Goal: Navigation & Orientation: Understand site structure

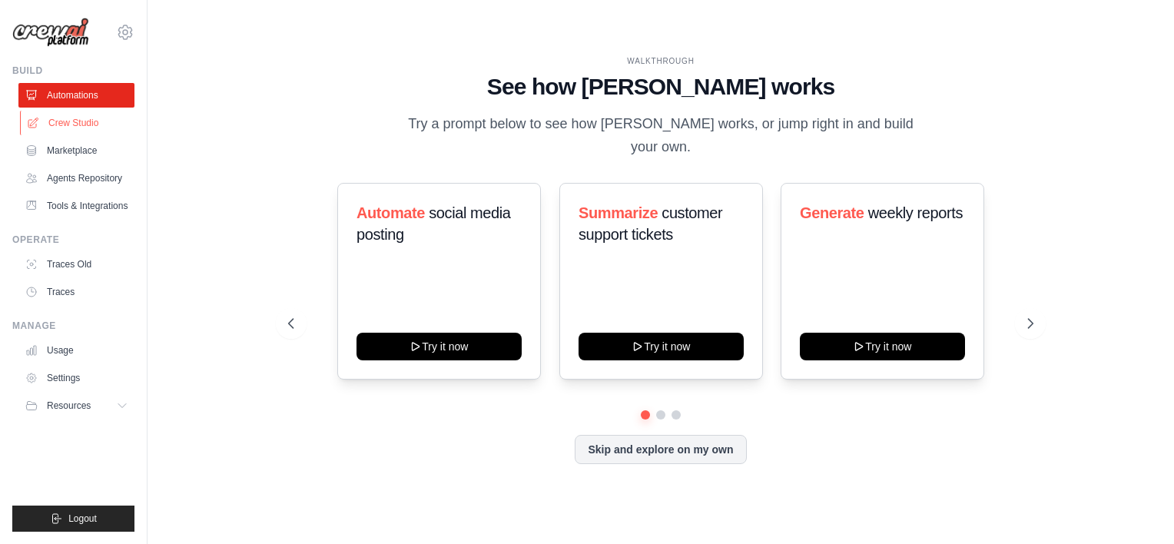
click at [75, 114] on link "Crew Studio" at bounding box center [78, 123] width 116 height 25
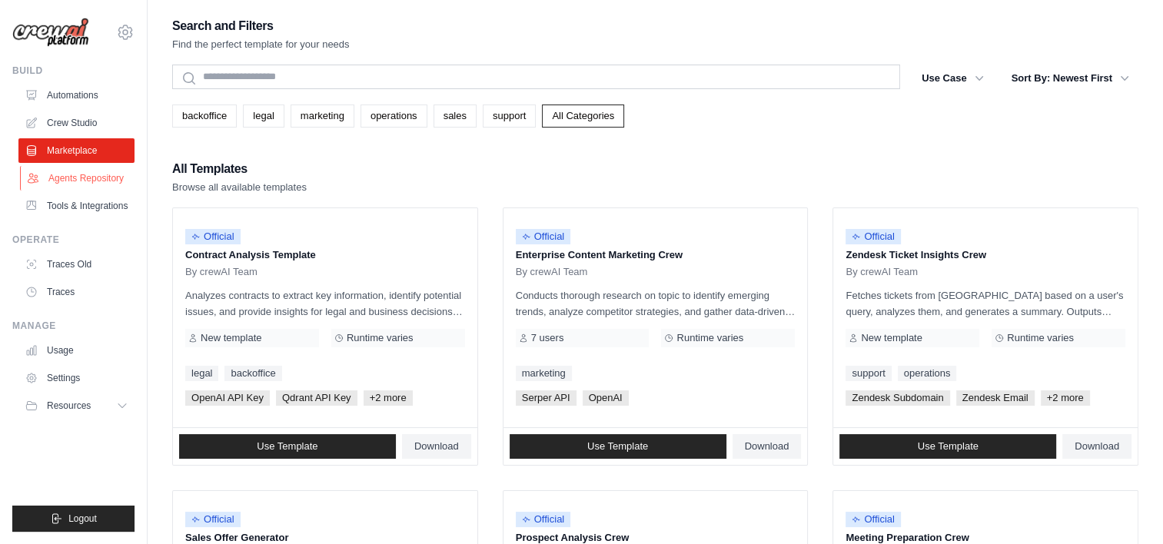
click at [81, 177] on link "Agents Repository" at bounding box center [78, 178] width 116 height 25
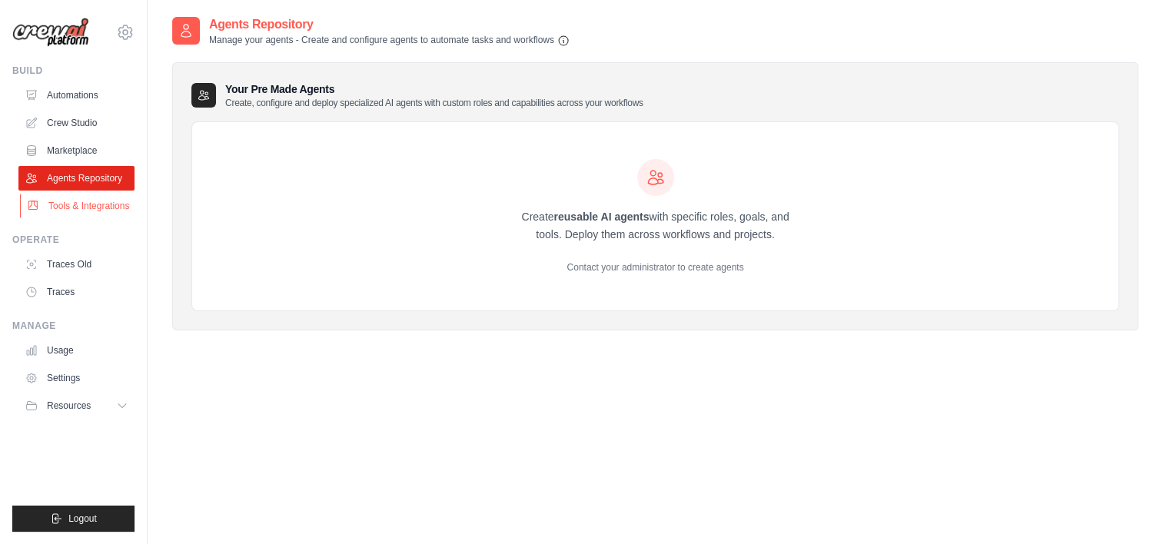
click at [81, 208] on link "Tools & Integrations" at bounding box center [78, 206] width 116 height 25
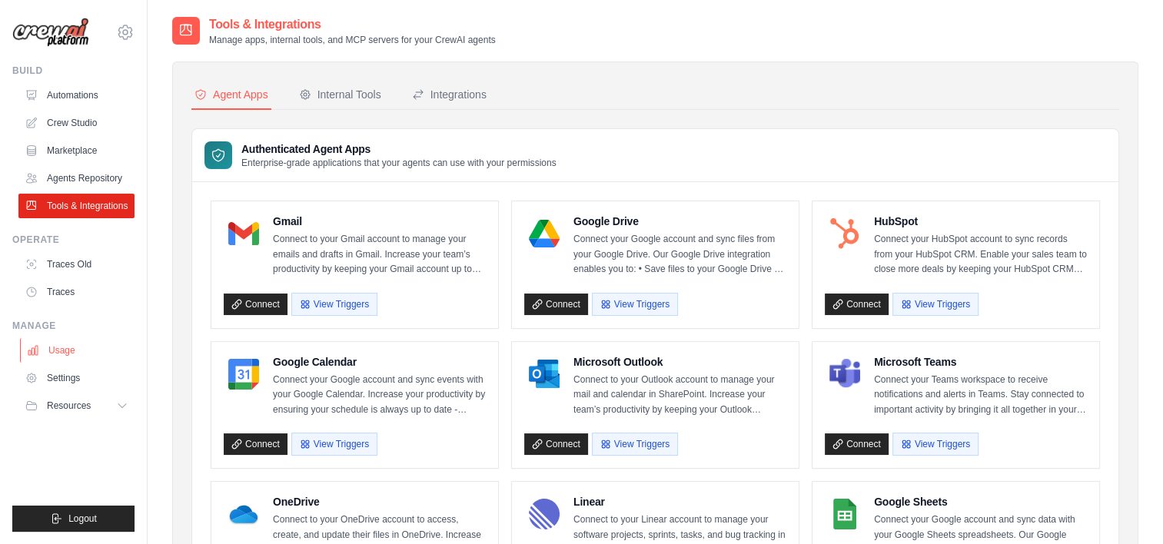
click at [84, 347] on link "Usage" at bounding box center [78, 350] width 116 height 25
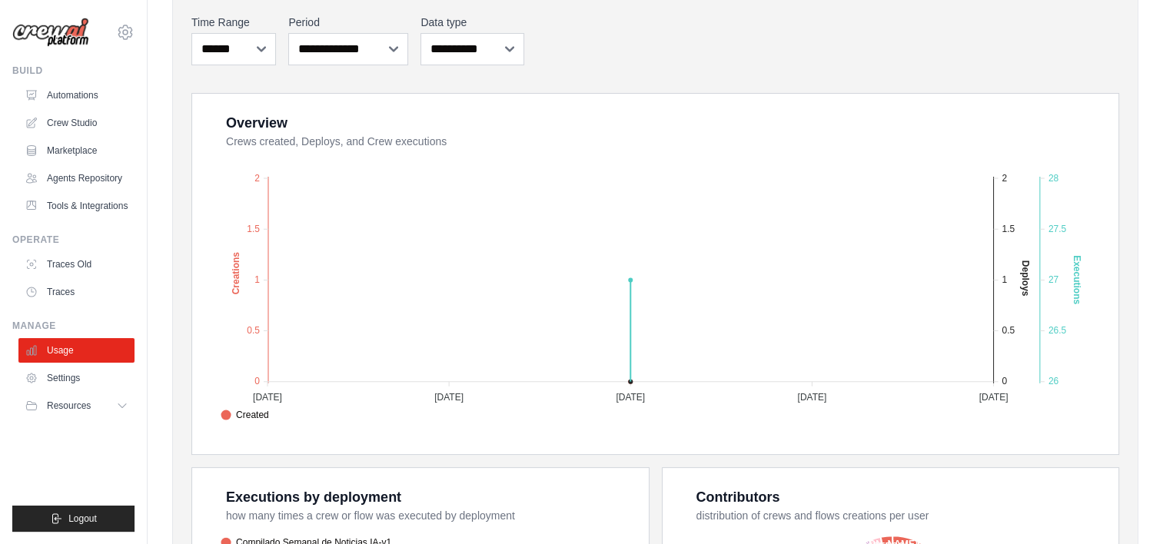
scroll to position [30, 0]
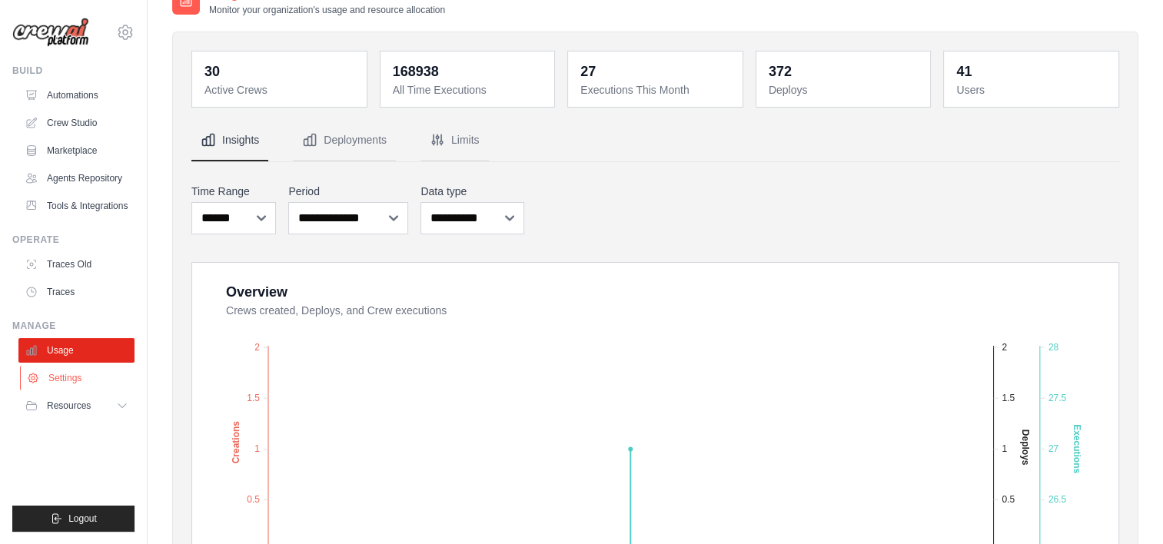
click at [83, 374] on link "Settings" at bounding box center [78, 378] width 116 height 25
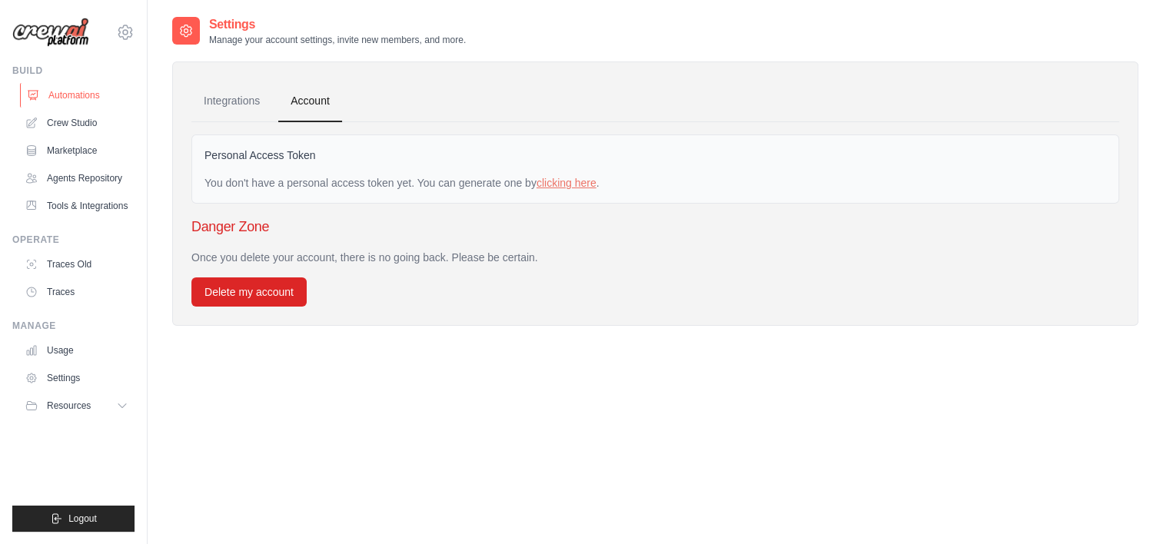
click at [61, 85] on link "Automations" at bounding box center [78, 95] width 116 height 25
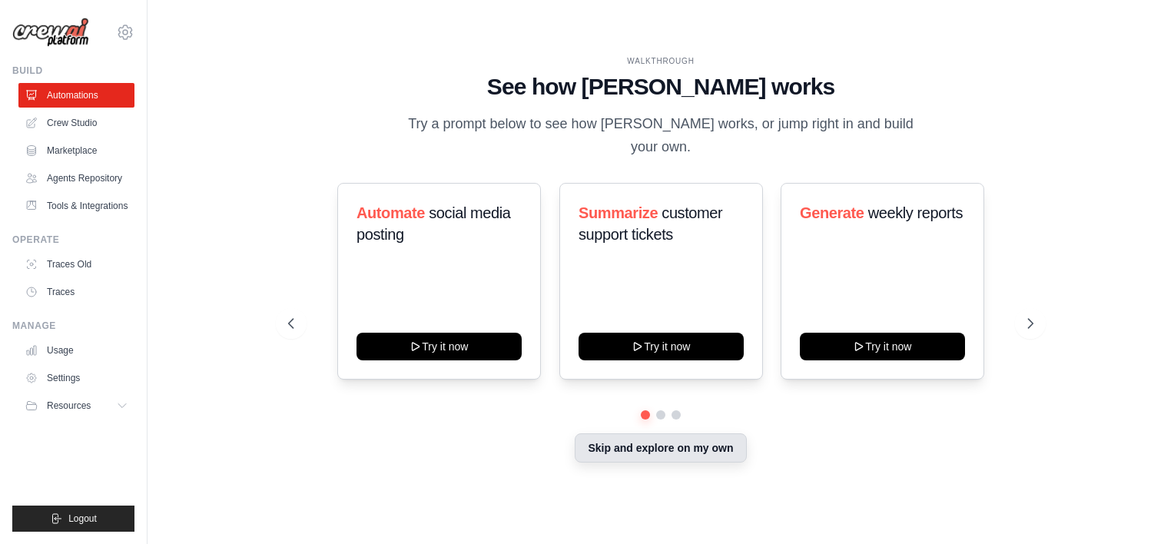
click at [722, 443] on button "Skip and explore on my own" at bounding box center [660, 447] width 171 height 29
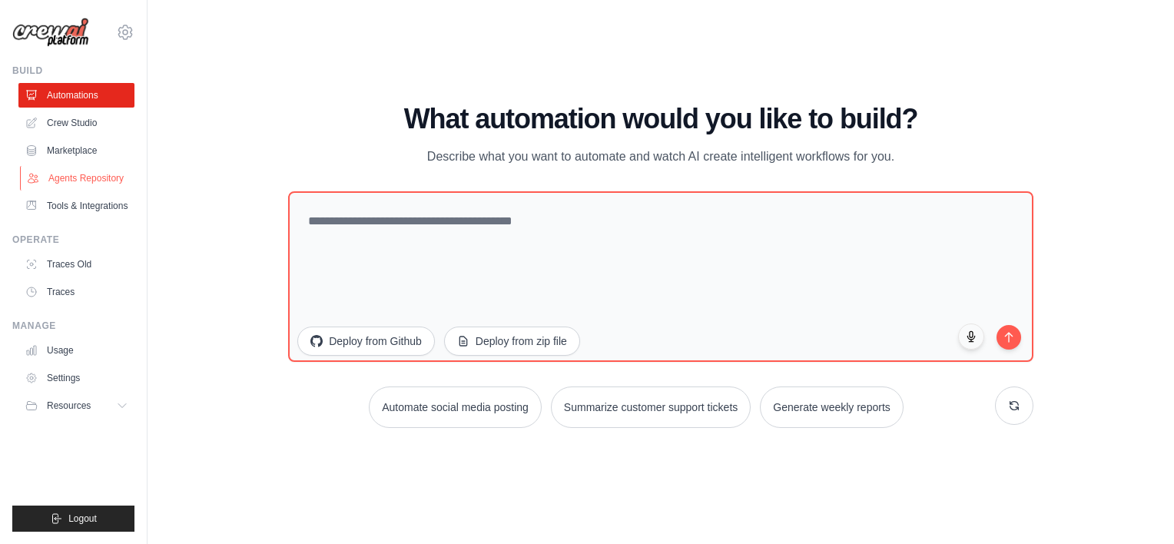
click at [74, 178] on link "Agents Repository" at bounding box center [78, 178] width 116 height 25
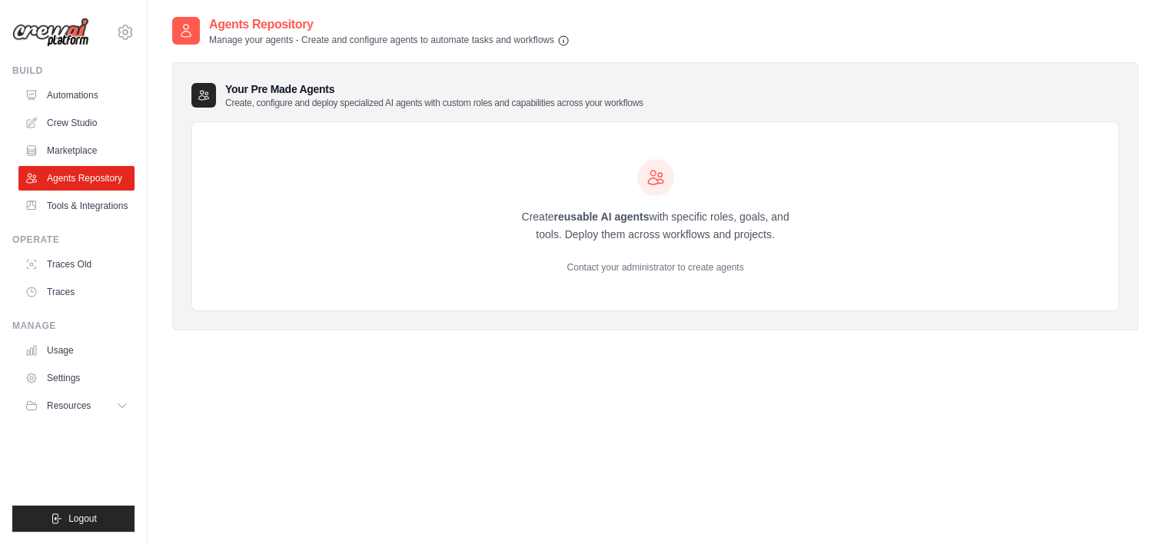
click at [128, 413] on button "Resources" at bounding box center [76, 406] width 116 height 25
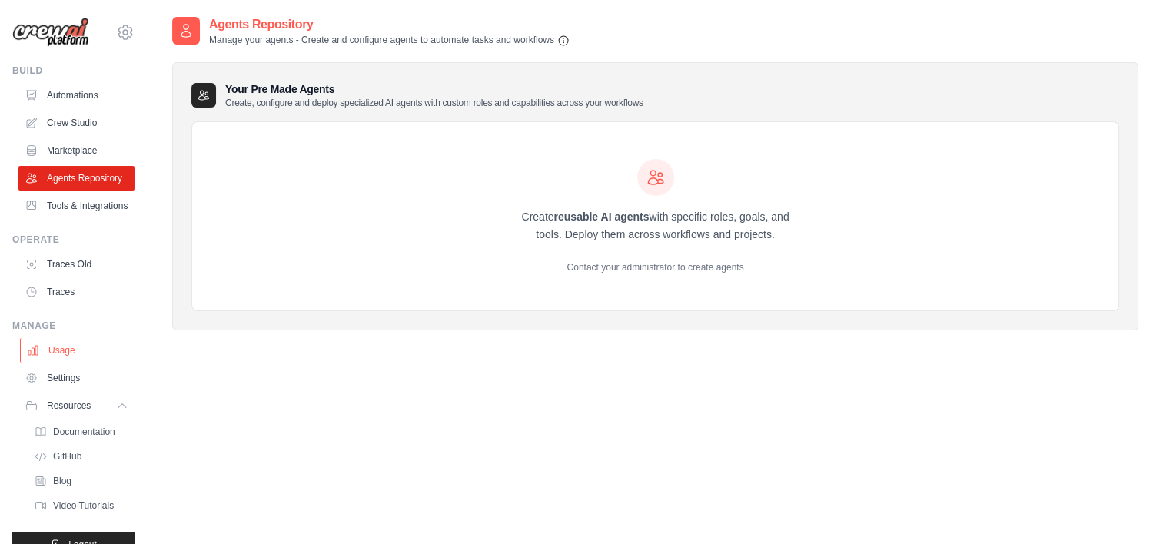
scroll to position [50, 0]
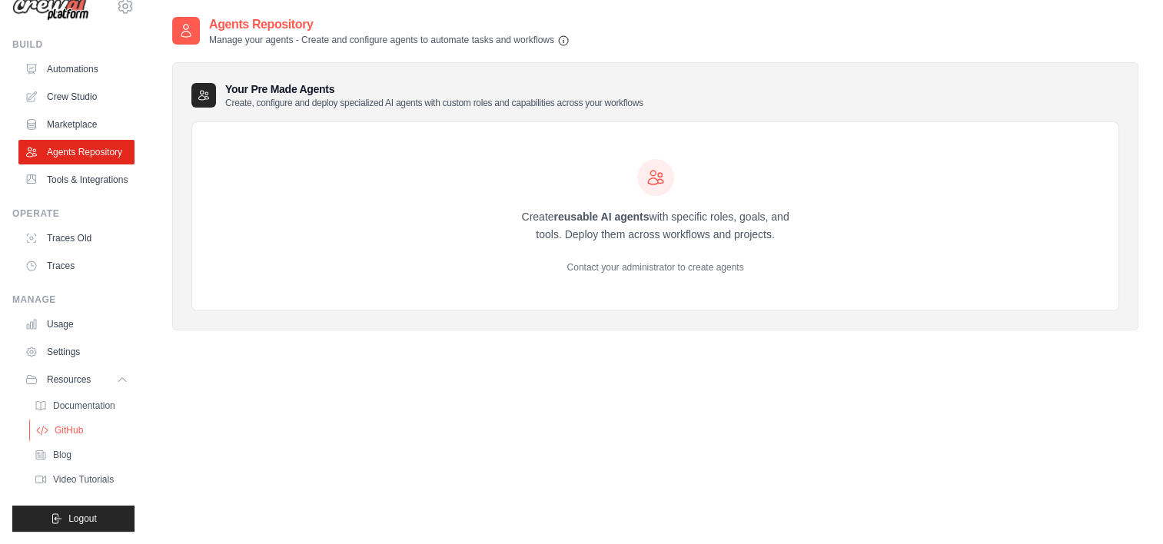
click at [70, 432] on span "GitHub" at bounding box center [69, 430] width 28 height 12
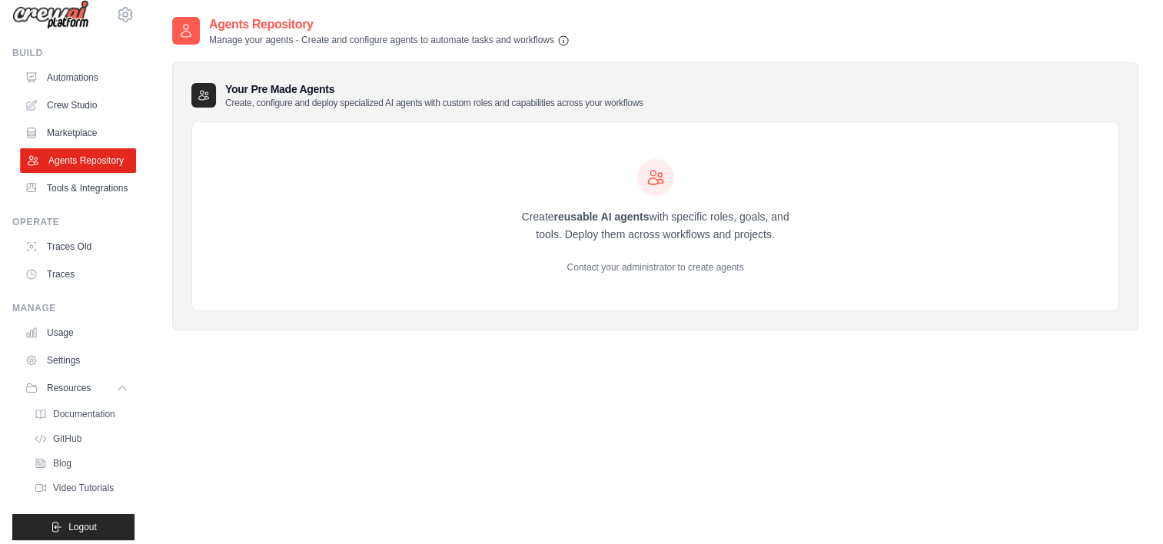
scroll to position [0, 0]
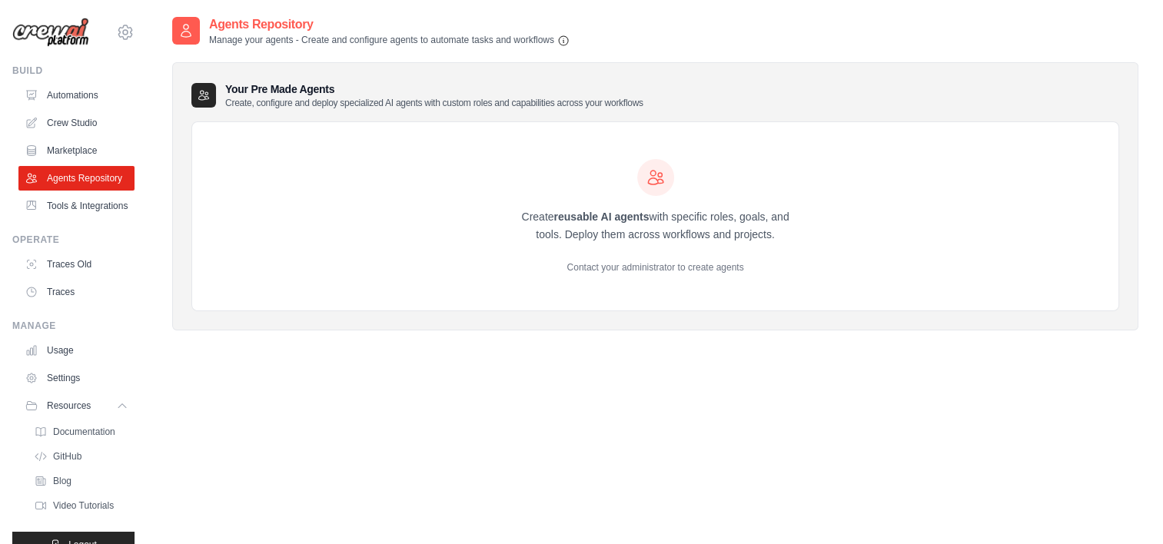
click at [61, 29] on img at bounding box center [50, 33] width 77 height 30
click at [125, 28] on icon at bounding box center [125, 32] width 18 height 18
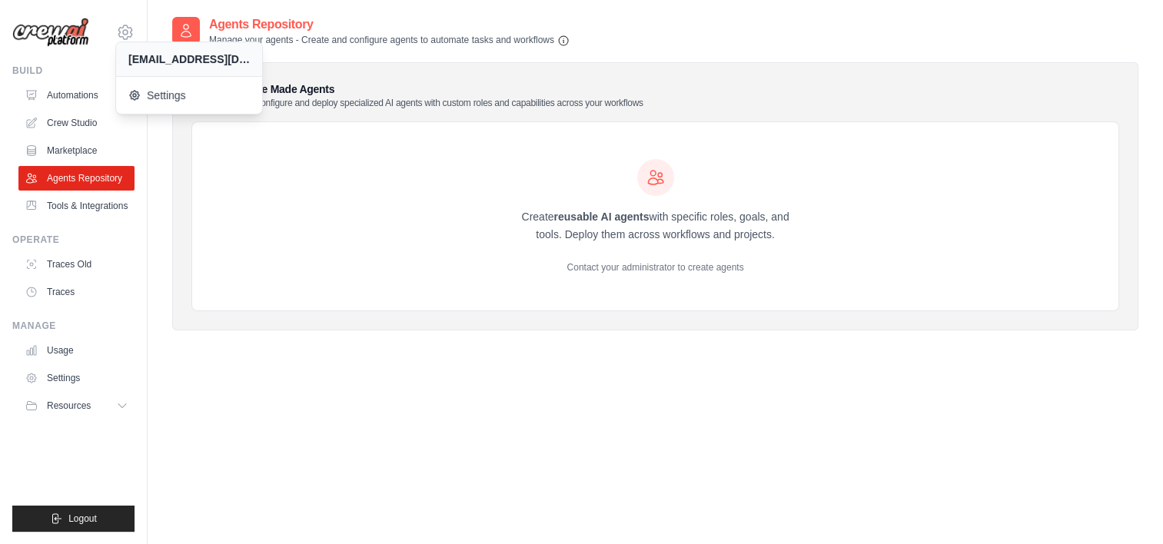
click at [105, 24] on div "[EMAIL_ADDRESS][DOMAIN_NAME] Settings" at bounding box center [73, 24] width 122 height 49
click at [188, 19] on div at bounding box center [186, 31] width 28 height 28
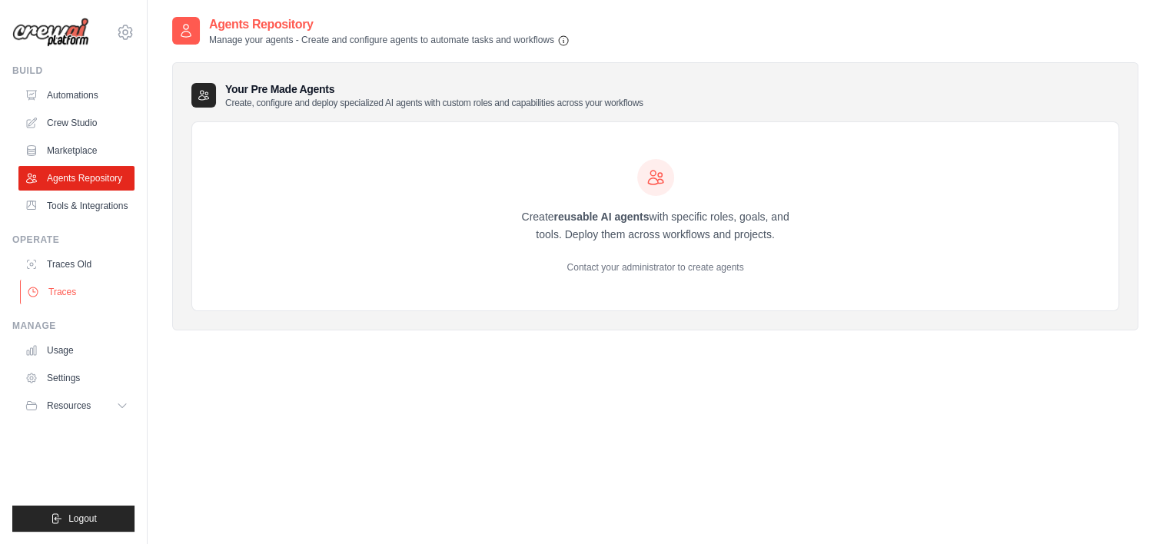
click at [70, 291] on link "Traces" at bounding box center [78, 292] width 116 height 25
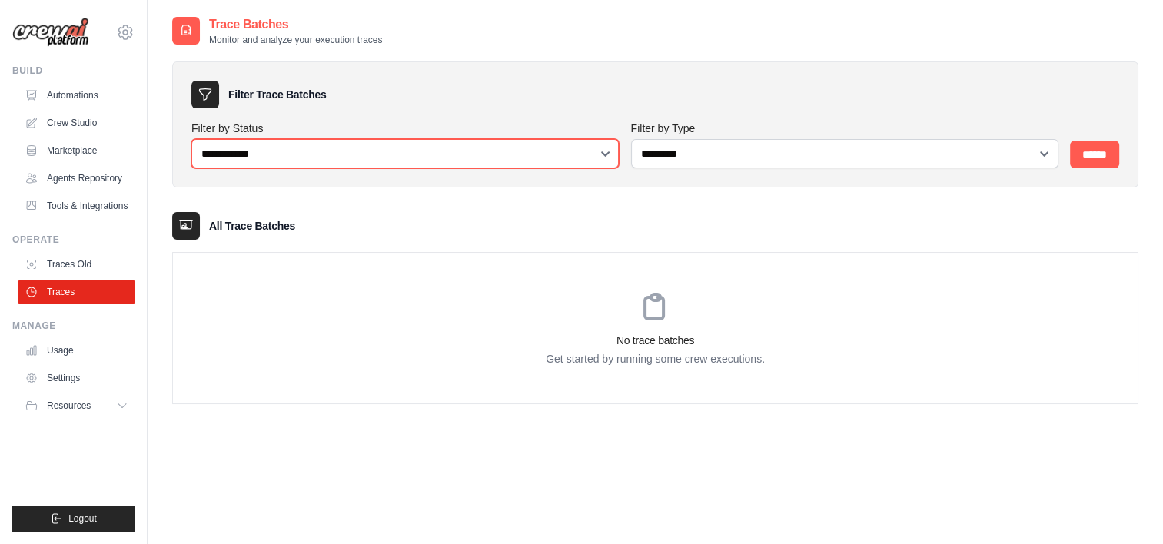
click at [334, 163] on select "**********" at bounding box center [404, 153] width 427 height 29
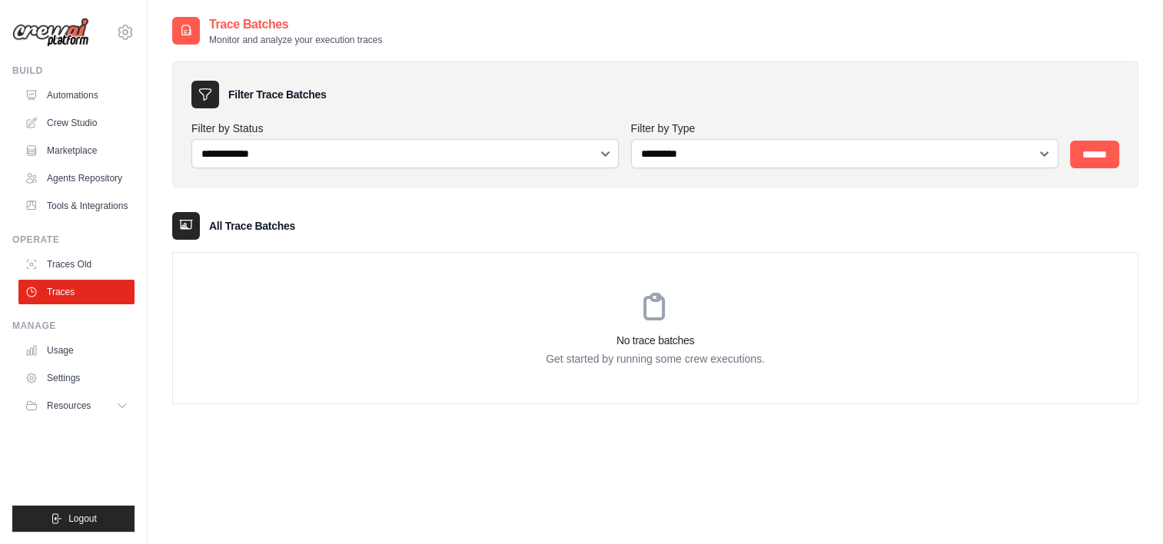
click at [490, 81] on div "Filter Trace Batches" at bounding box center [655, 95] width 928 height 28
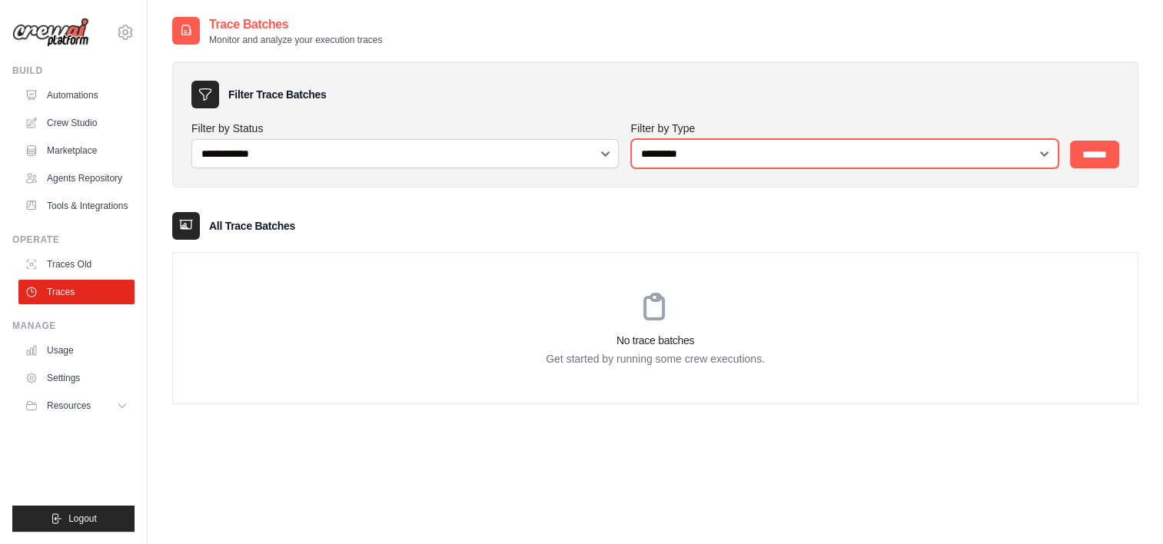
click at [938, 144] on select "**********" at bounding box center [844, 153] width 427 height 29
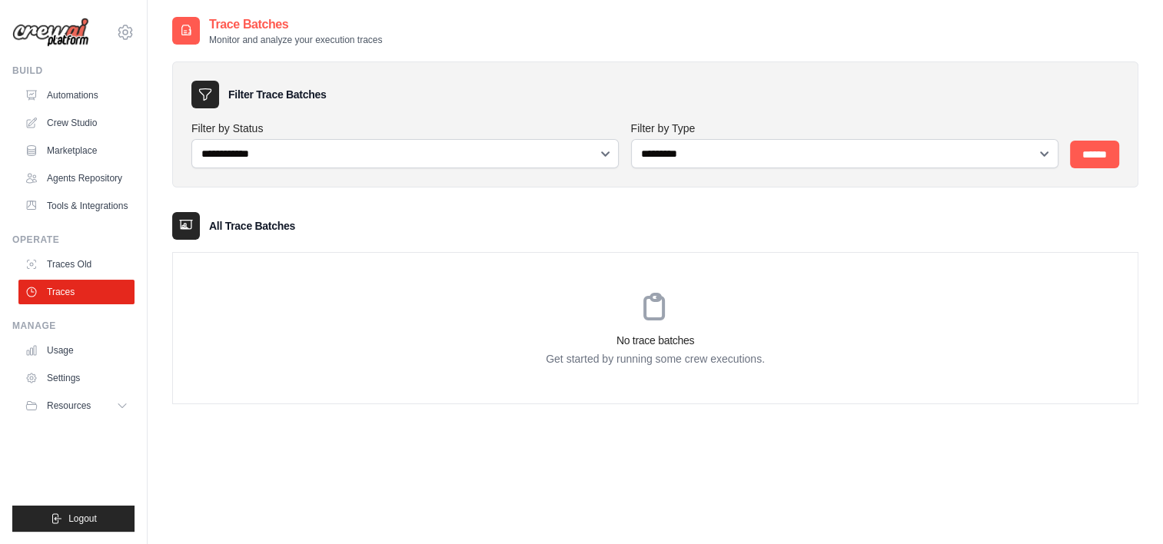
click at [984, 109] on div "**********" at bounding box center [655, 124] width 966 height 126
click at [1079, 141] on input "******" at bounding box center [1094, 155] width 49 height 28
click at [1098, 165] on input "******" at bounding box center [1094, 155] width 49 height 28
click at [83, 181] on link "Agents Repository" at bounding box center [78, 178] width 116 height 25
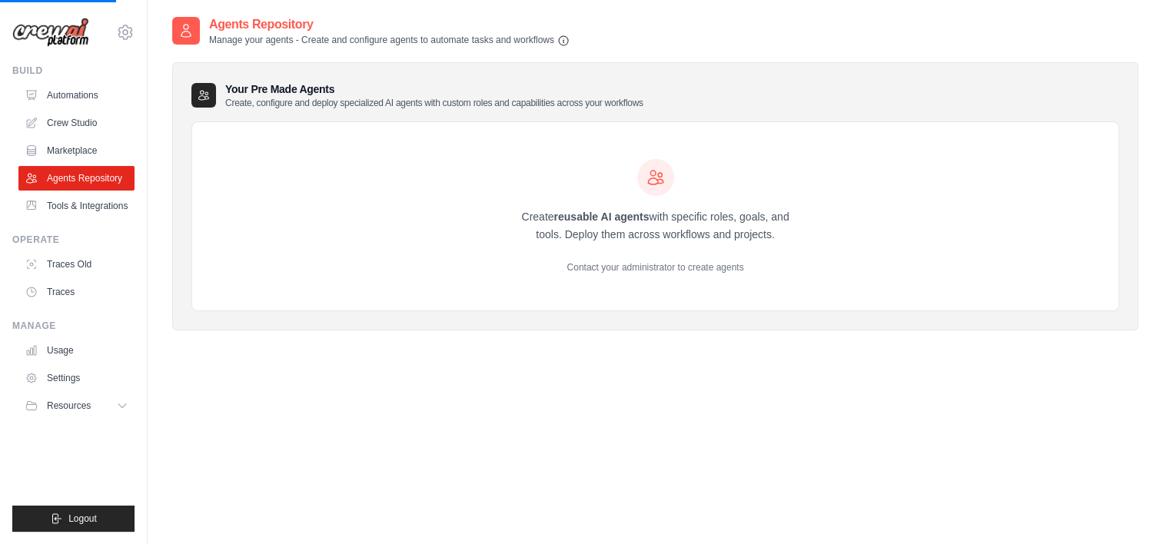
click at [375, 113] on div "Your Pre Made Agents Create, configure and deploy specialized AI agents with cu…" at bounding box center [655, 196] width 966 height 269
click at [118, 31] on icon at bounding box center [125, 32] width 18 height 18
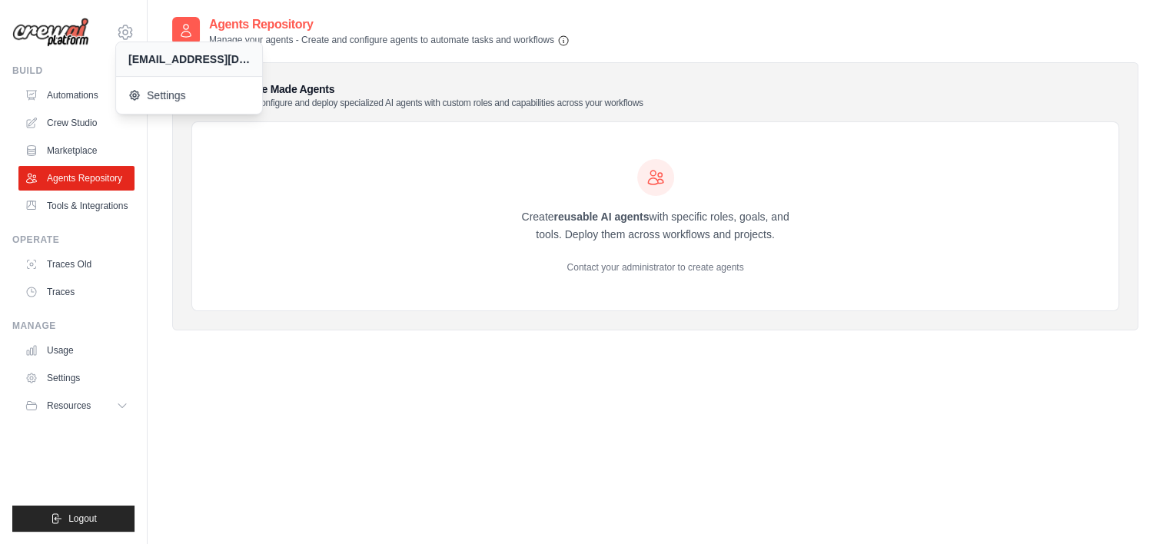
click at [69, 31] on img at bounding box center [50, 33] width 77 height 30
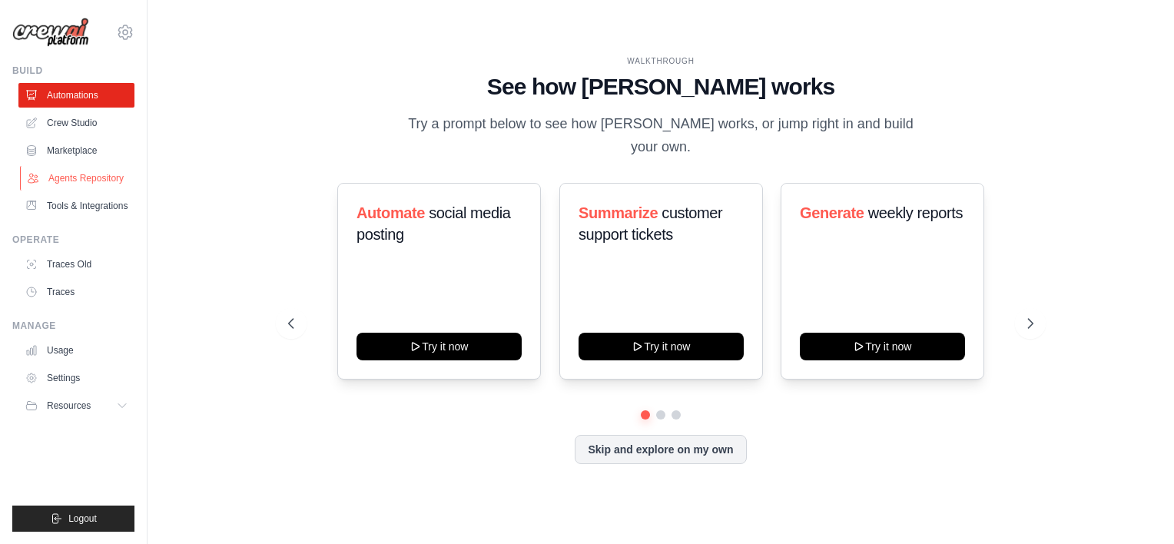
click at [93, 177] on link "Agents Repository" at bounding box center [78, 178] width 116 height 25
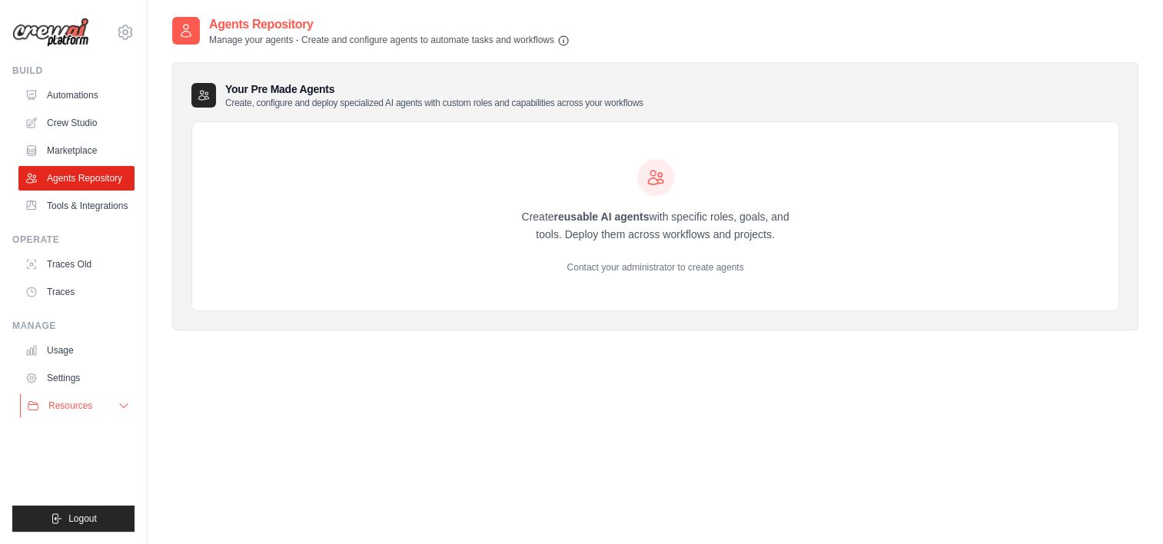
click at [119, 404] on icon at bounding box center [124, 406] width 12 height 12
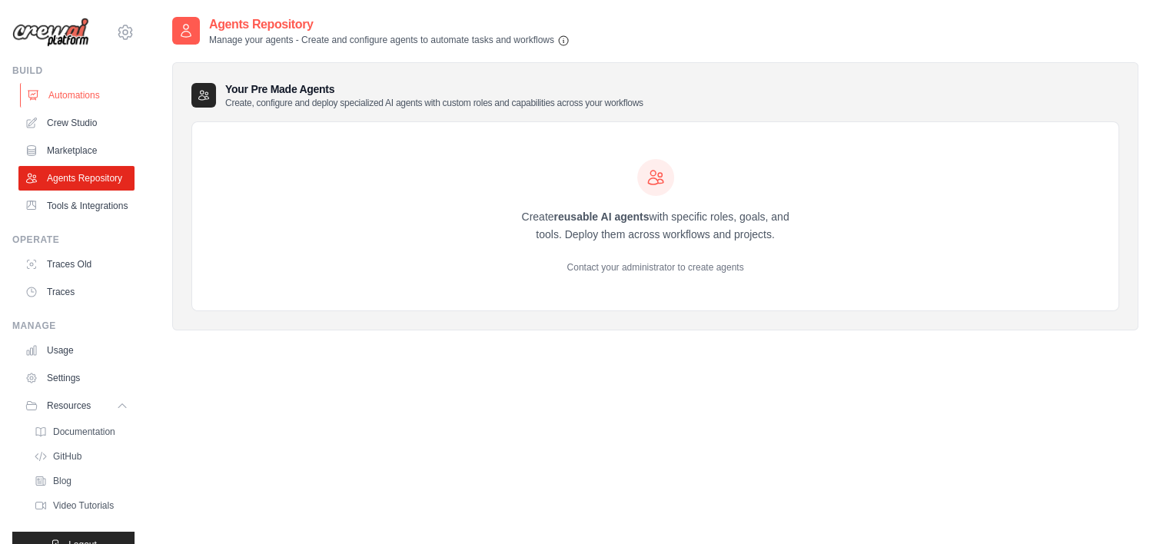
click at [79, 92] on link "Automations" at bounding box center [78, 95] width 116 height 25
